Goal: Navigation & Orientation: Find specific page/section

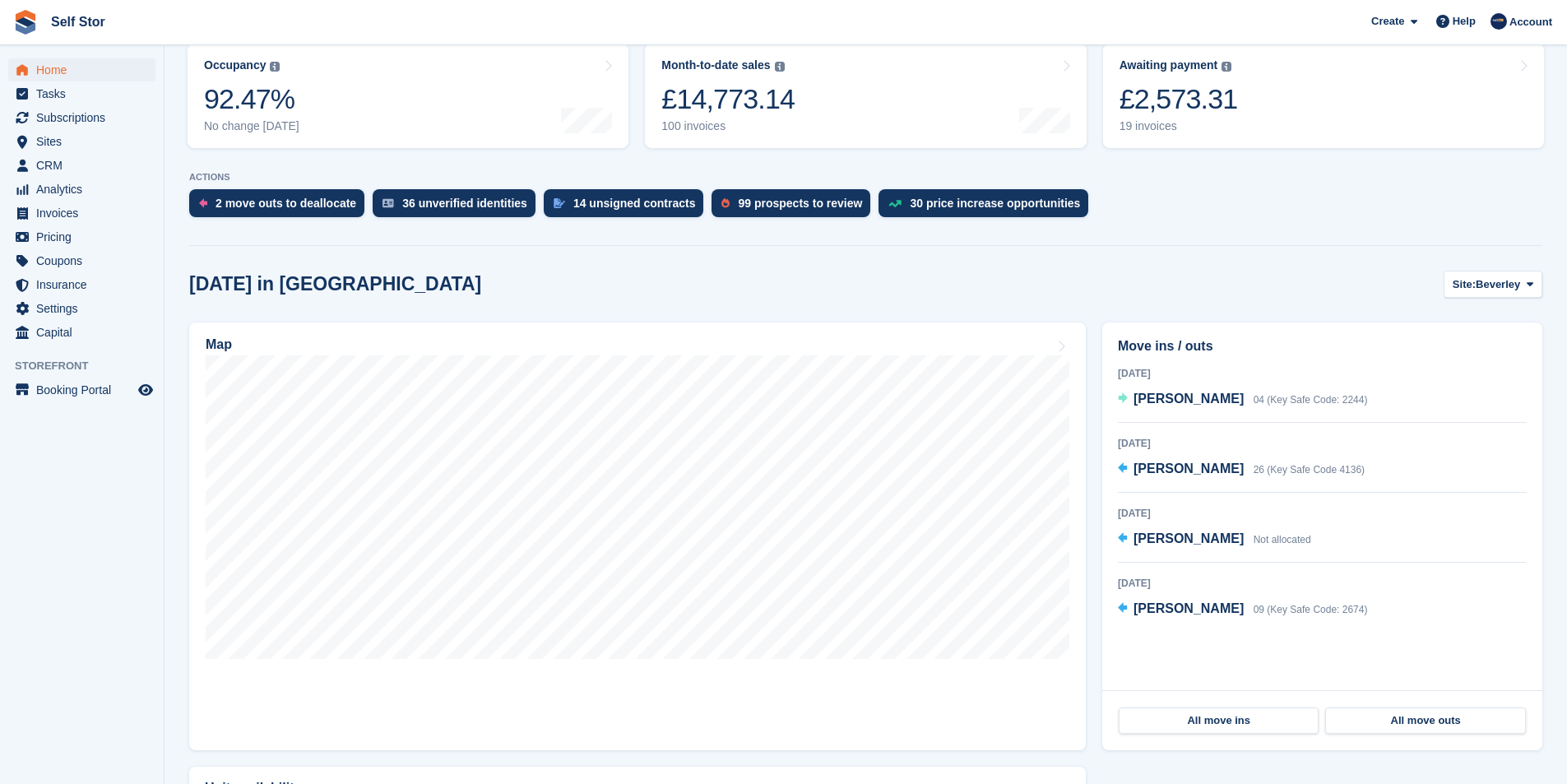
scroll to position [247, 0]
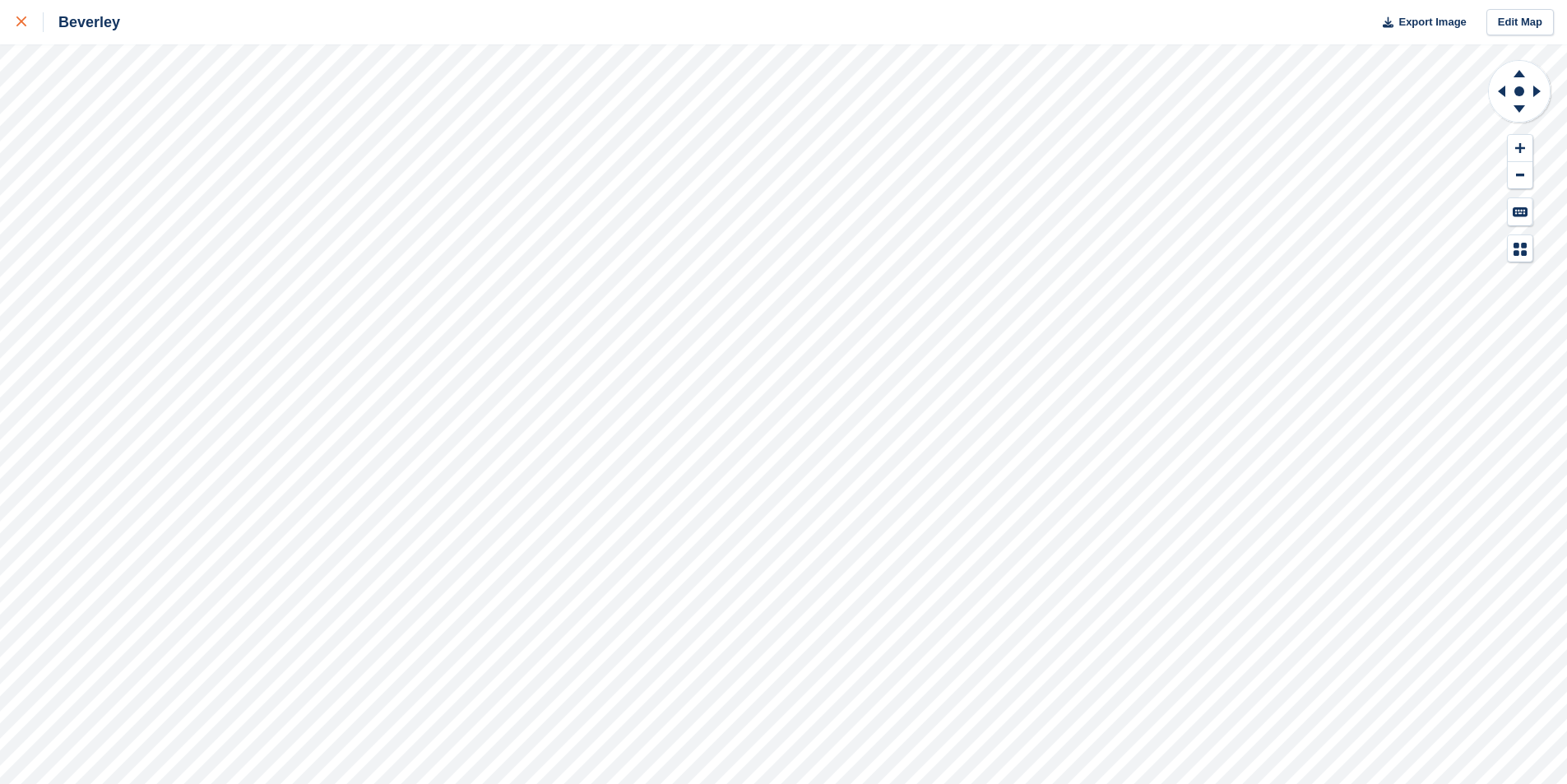
click at [18, 23] on icon at bounding box center [22, 22] width 10 height 10
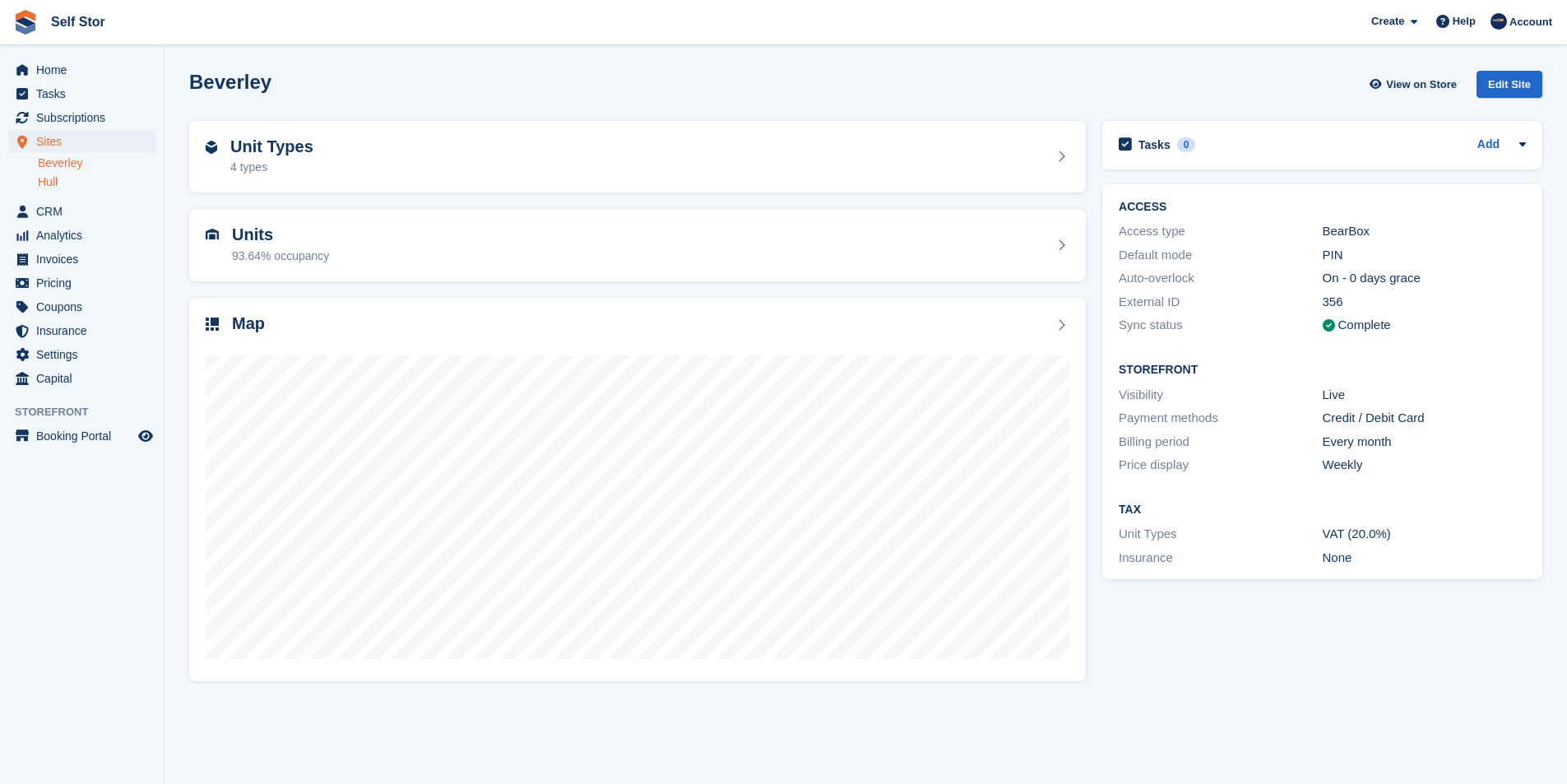
click at [62, 180] on link "Hull" at bounding box center [97, 182] width 118 height 16
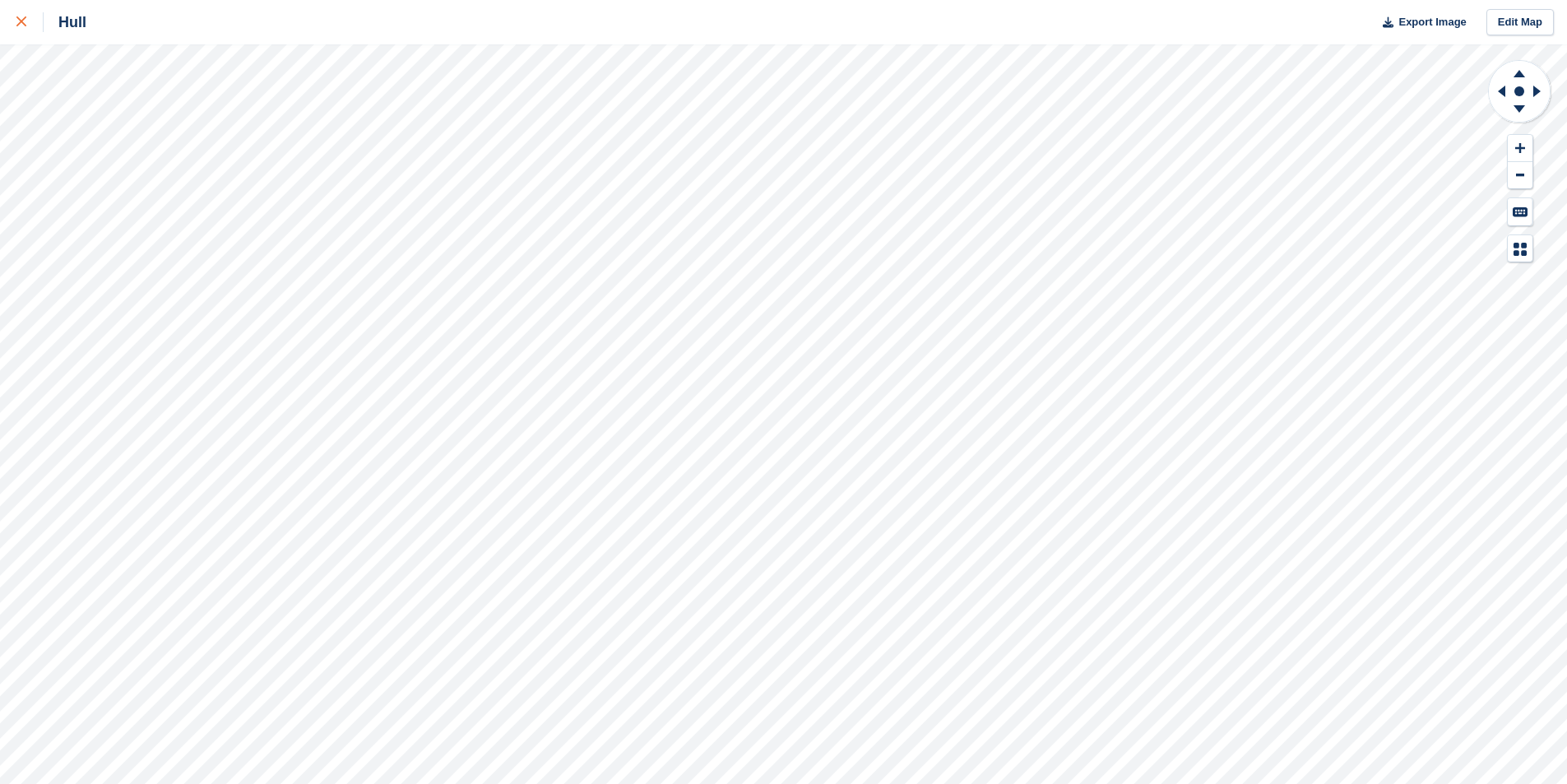
click at [24, 19] on icon at bounding box center [22, 22] width 10 height 10
